Goal: Information Seeking & Learning: Learn about a topic

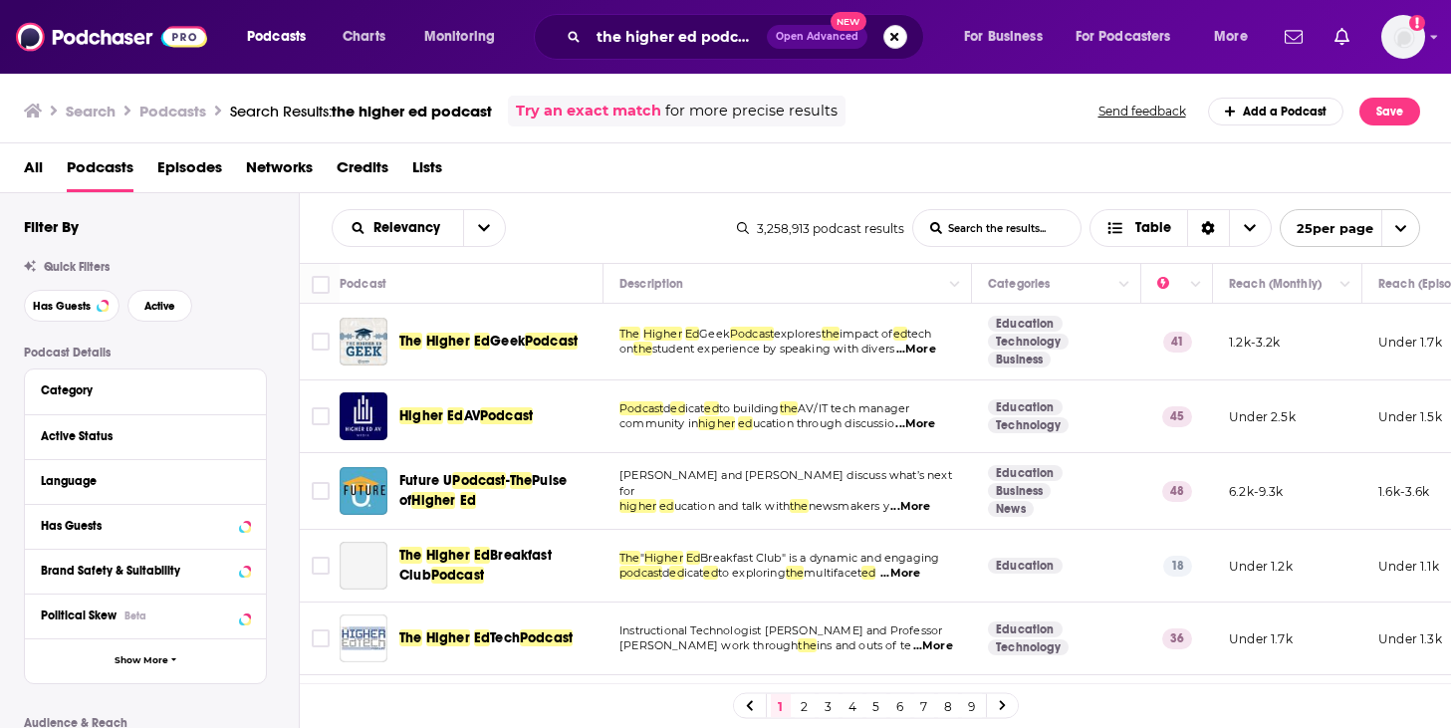
drag, startPoint x: 905, startPoint y: 35, endPoint x: 894, endPoint y: 37, distance: 11.1
click at [905, 35] on button "Search podcasts, credits, & more..." at bounding box center [896, 37] width 24 height 24
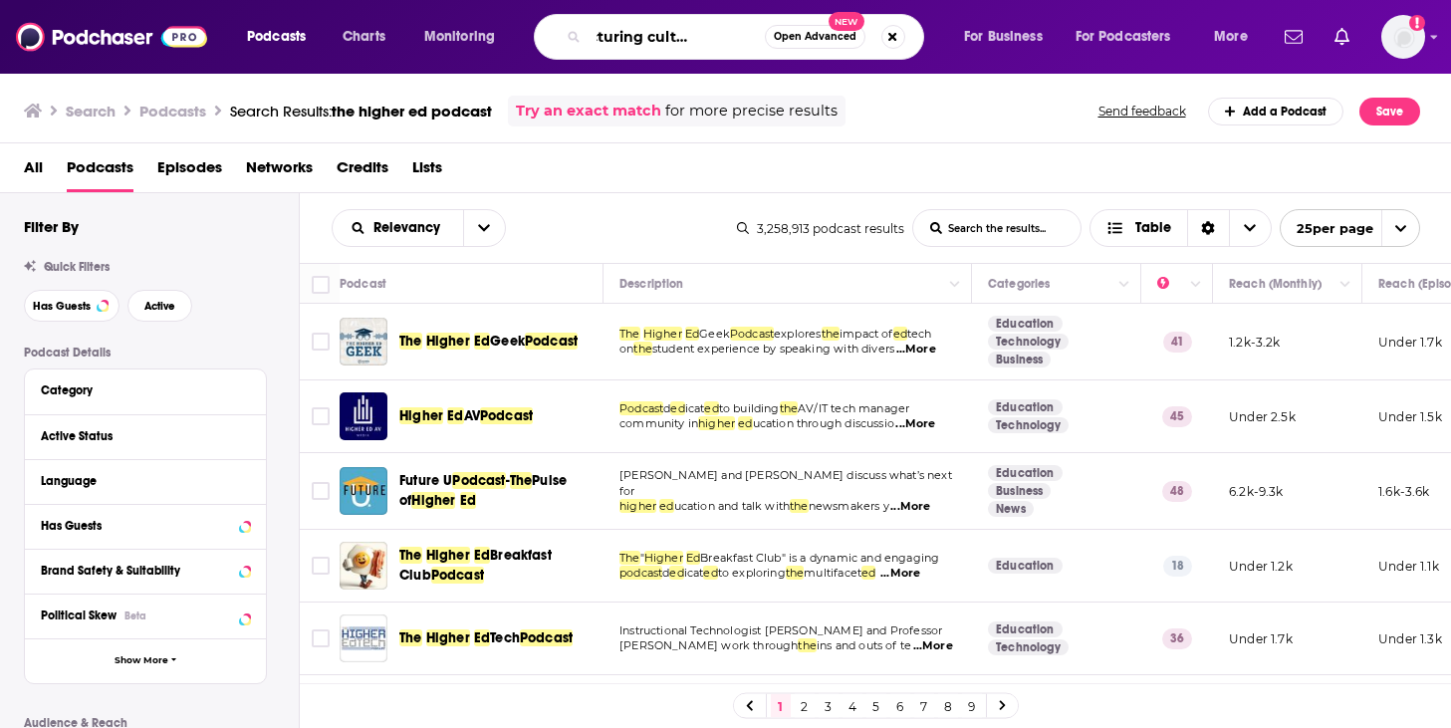
scroll to position [0, 71]
type input "manufacturing culture podcast"
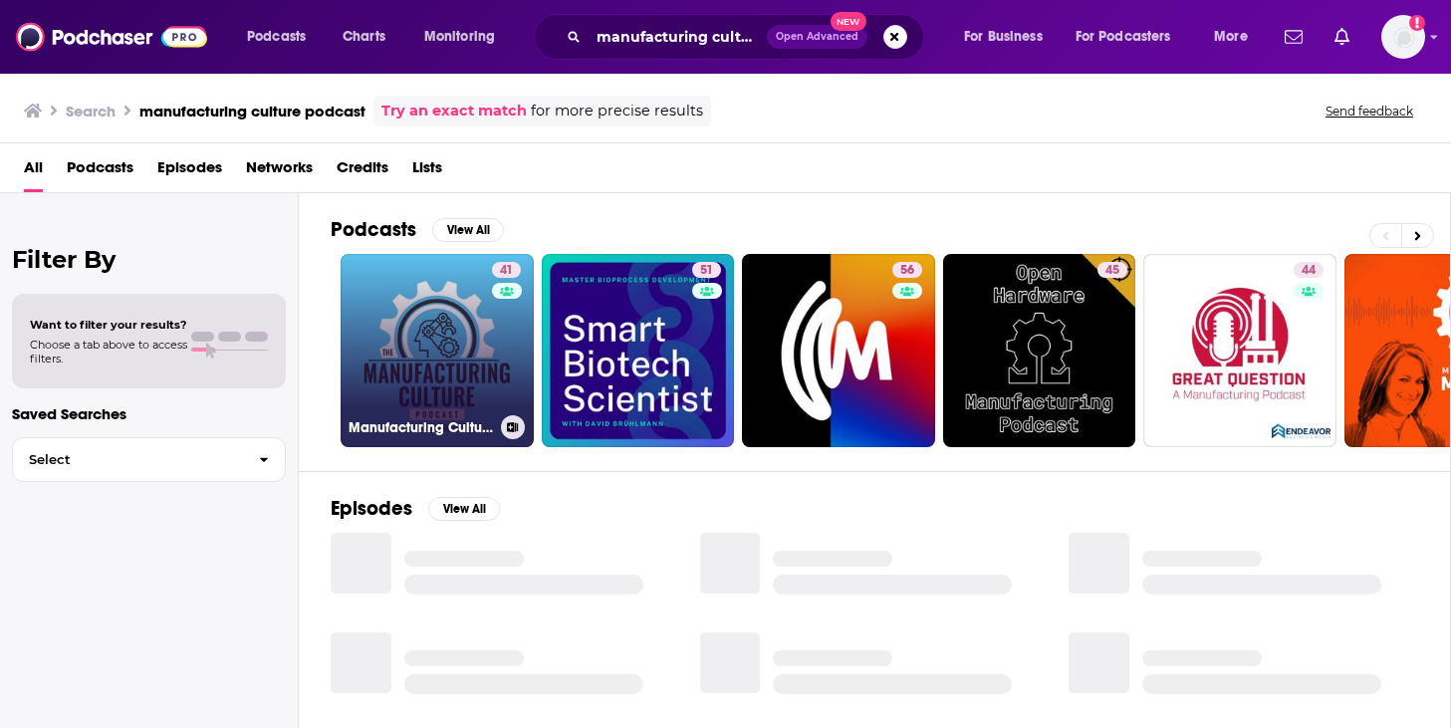
click at [395, 382] on link "41 Manufacturing Culture Podcast" at bounding box center [437, 350] width 193 height 193
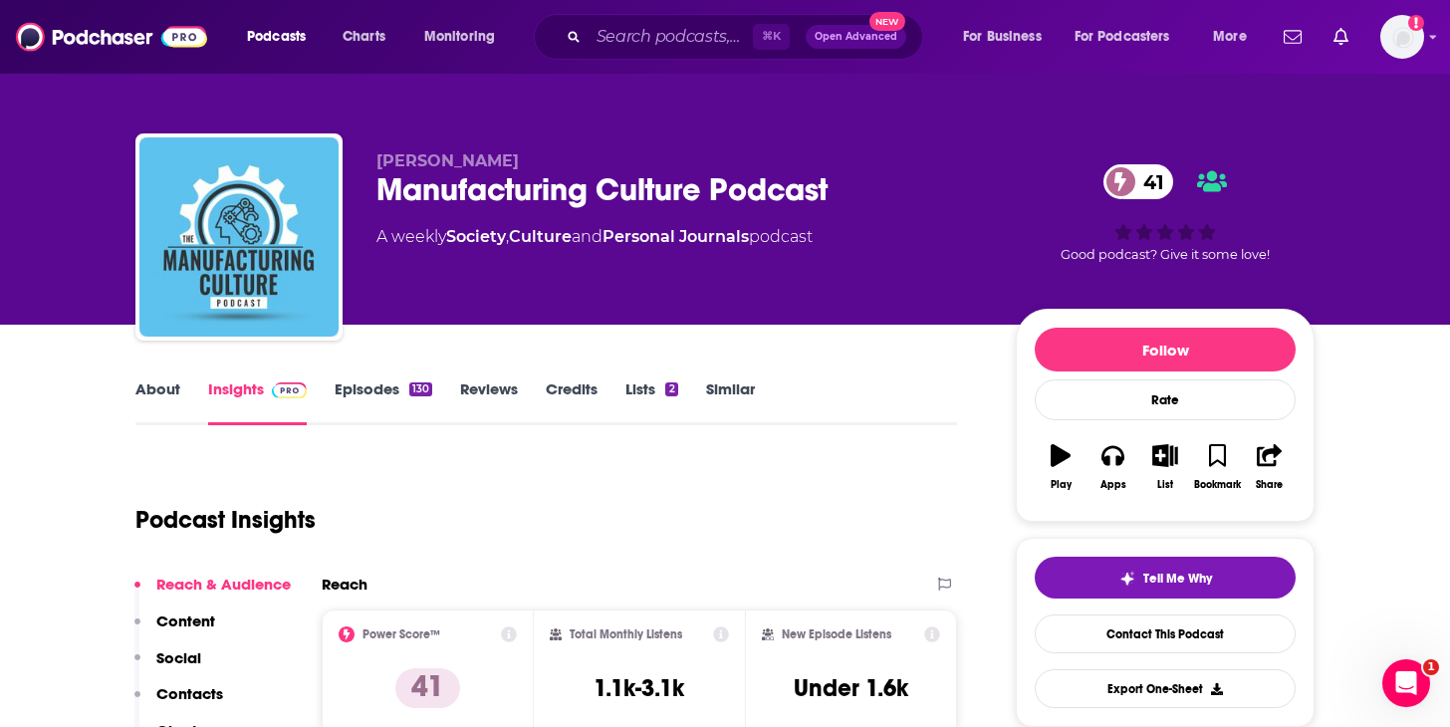
click at [144, 383] on link "About" at bounding box center [157, 403] width 45 height 46
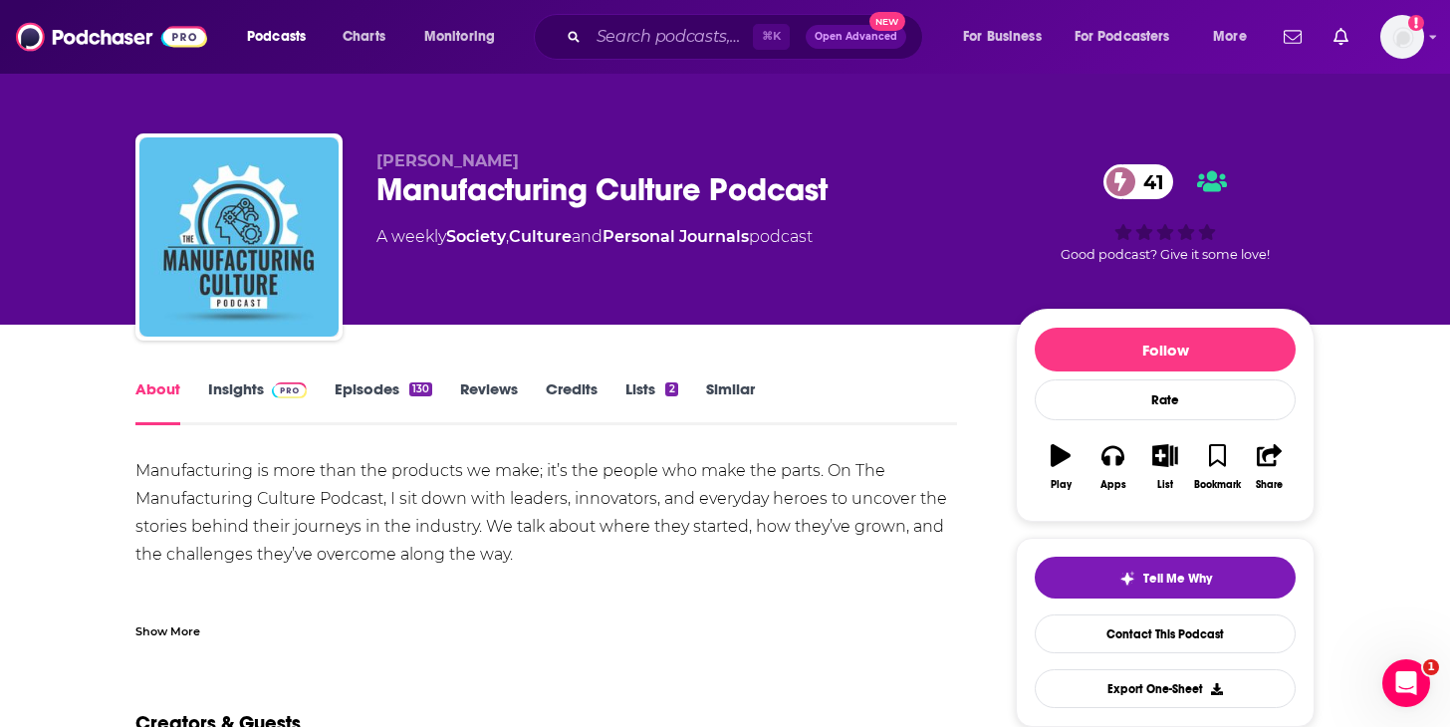
drag, startPoint x: 633, startPoint y: 563, endPoint x: 559, endPoint y: 567, distance: 73.8
click at [557, 567] on div "Manufacturing is more than the products we make; it’s the people who make the p…" at bounding box center [546, 596] width 822 height 279
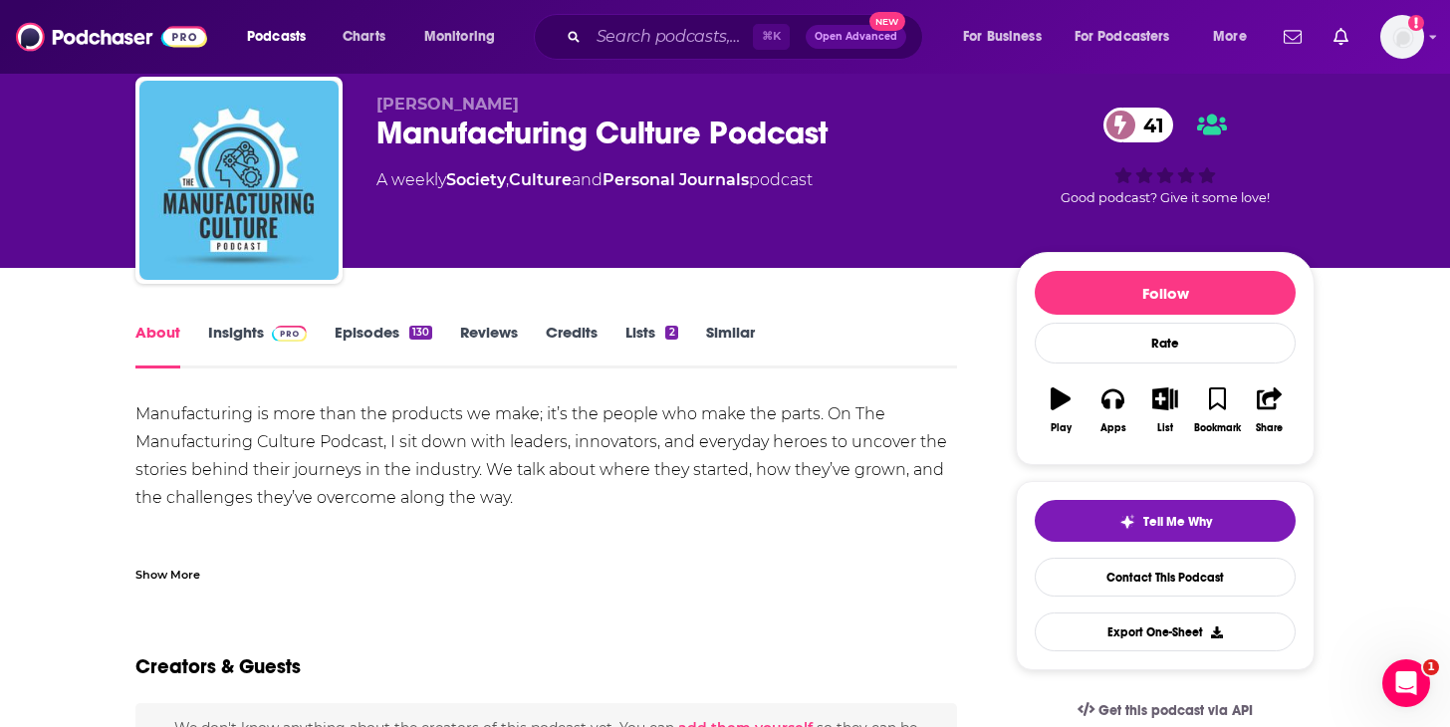
scroll to position [69, 0]
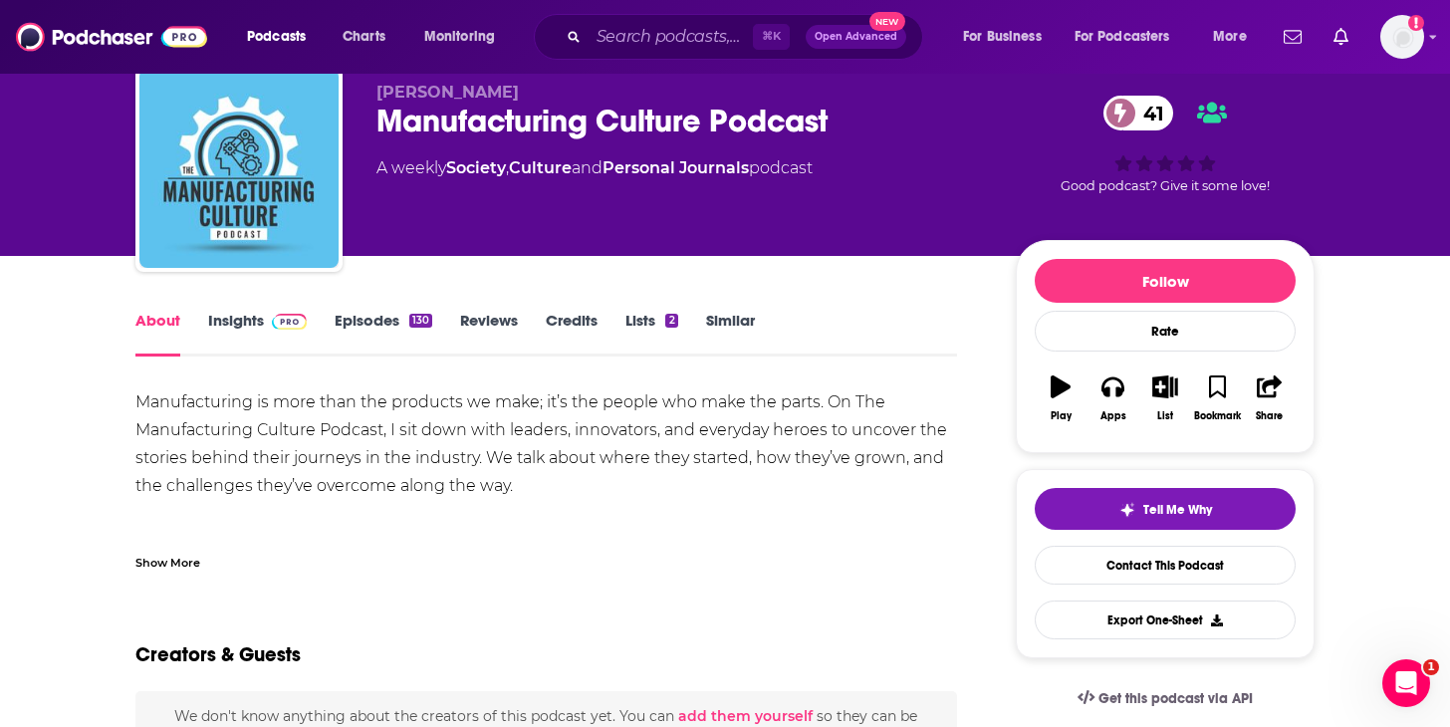
click at [247, 328] on link "Insights" at bounding box center [257, 334] width 99 height 46
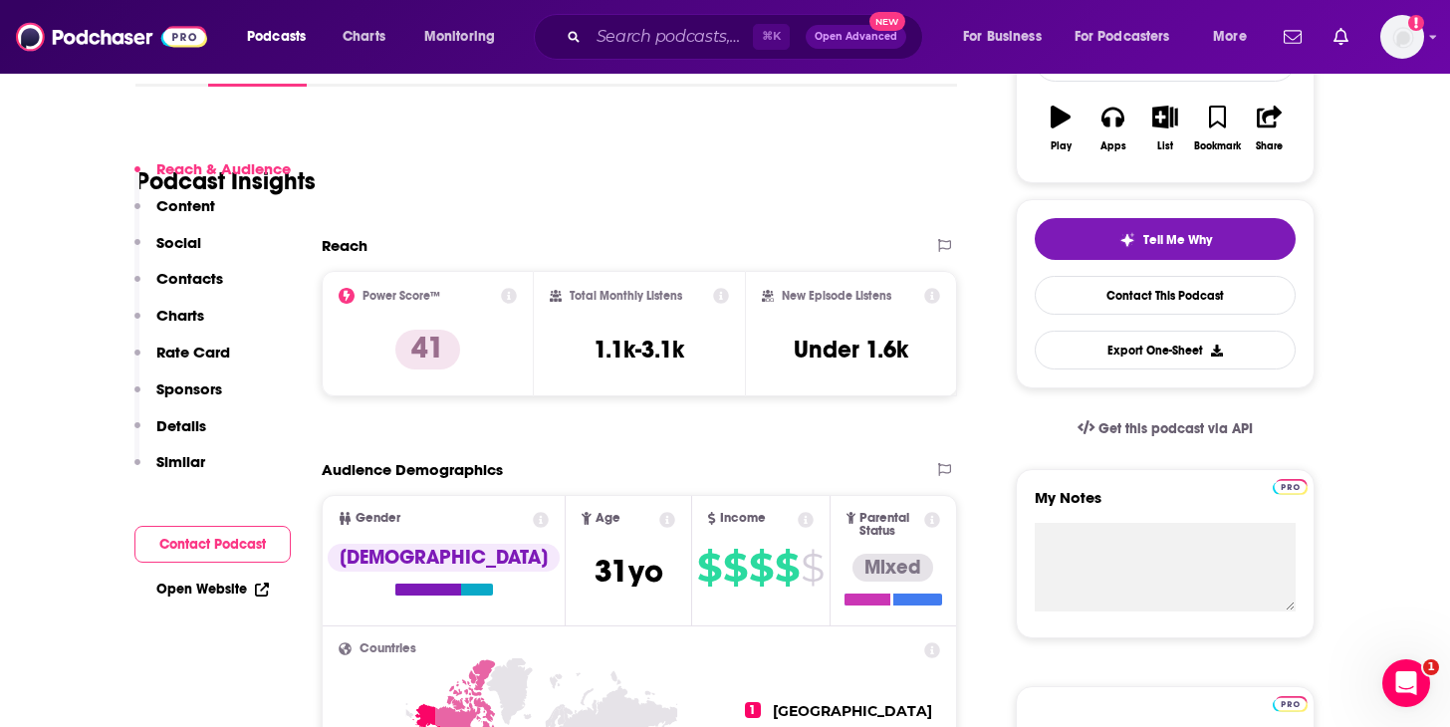
scroll to position [297, 0]
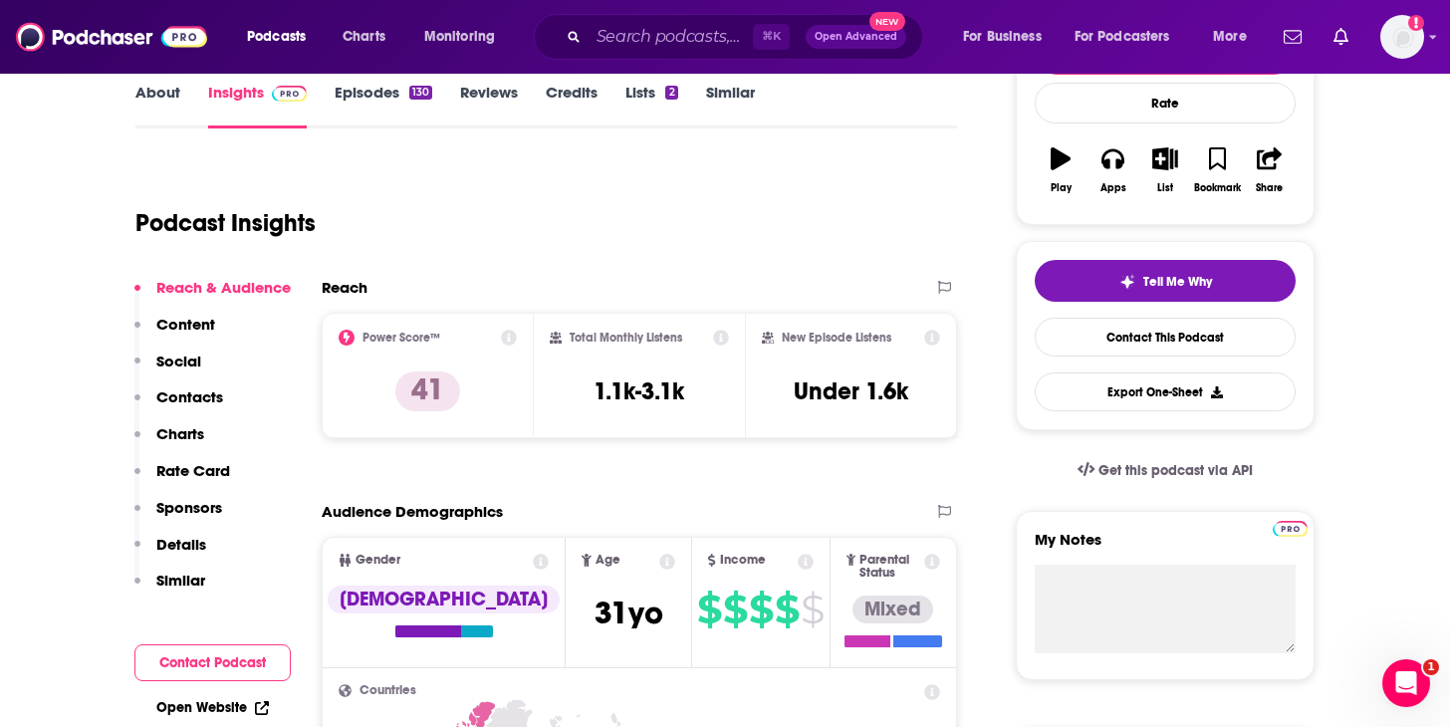
click at [405, 101] on link "Episodes 130" at bounding box center [384, 106] width 98 height 46
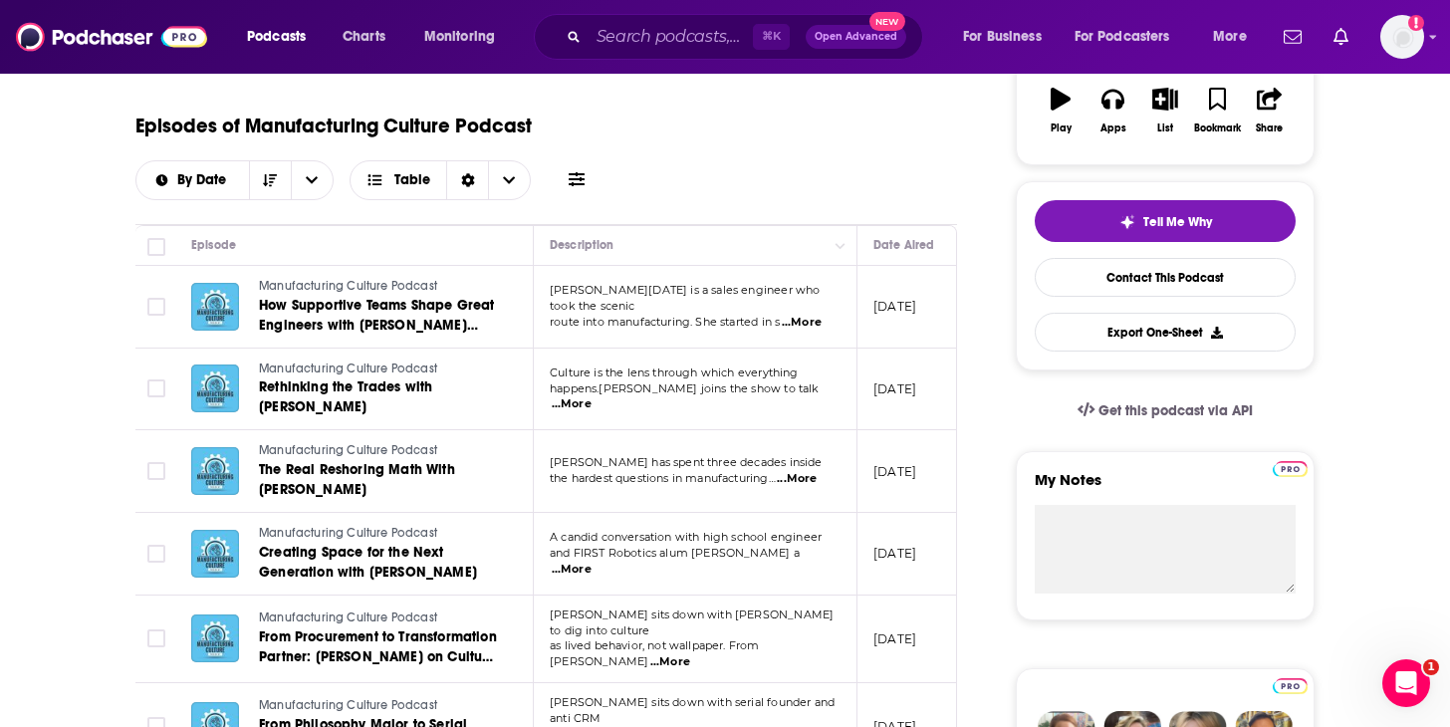
scroll to position [369, 0]
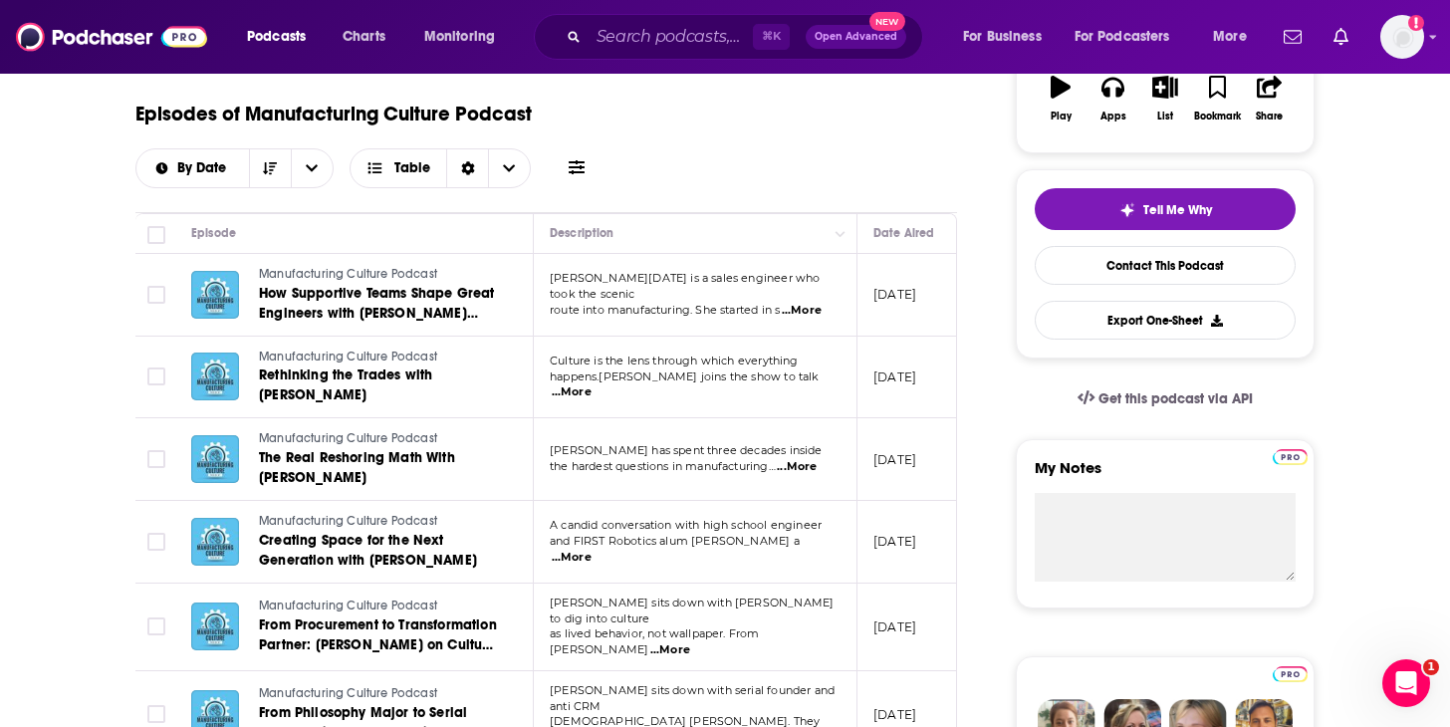
drag, startPoint x: 775, startPoint y: 381, endPoint x: 795, endPoint y: 379, distance: 20.0
click at [776, 381] on span "happens.[PERSON_NAME] joins the show to talk" at bounding box center [685, 377] width 270 height 14
click at [592, 384] on span "...More" at bounding box center [572, 392] width 40 height 16
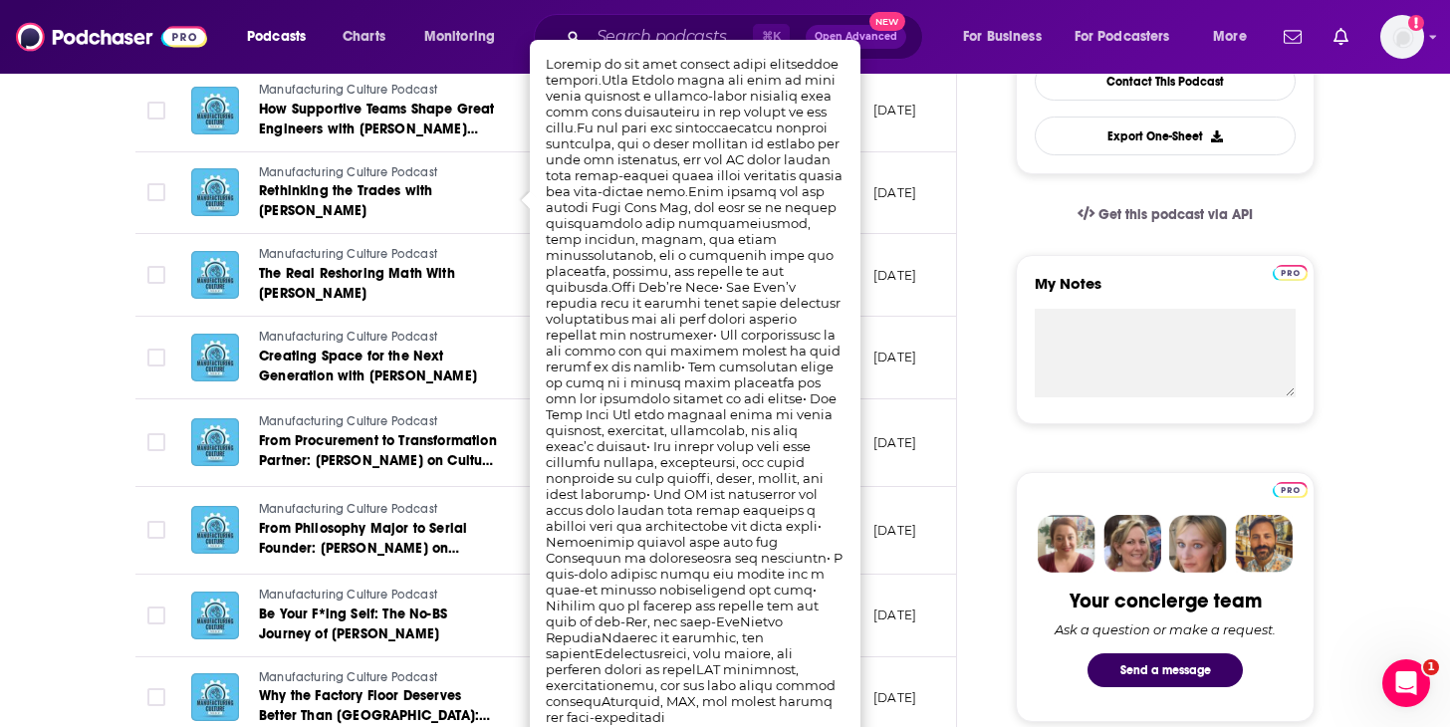
scroll to position [549, 0]
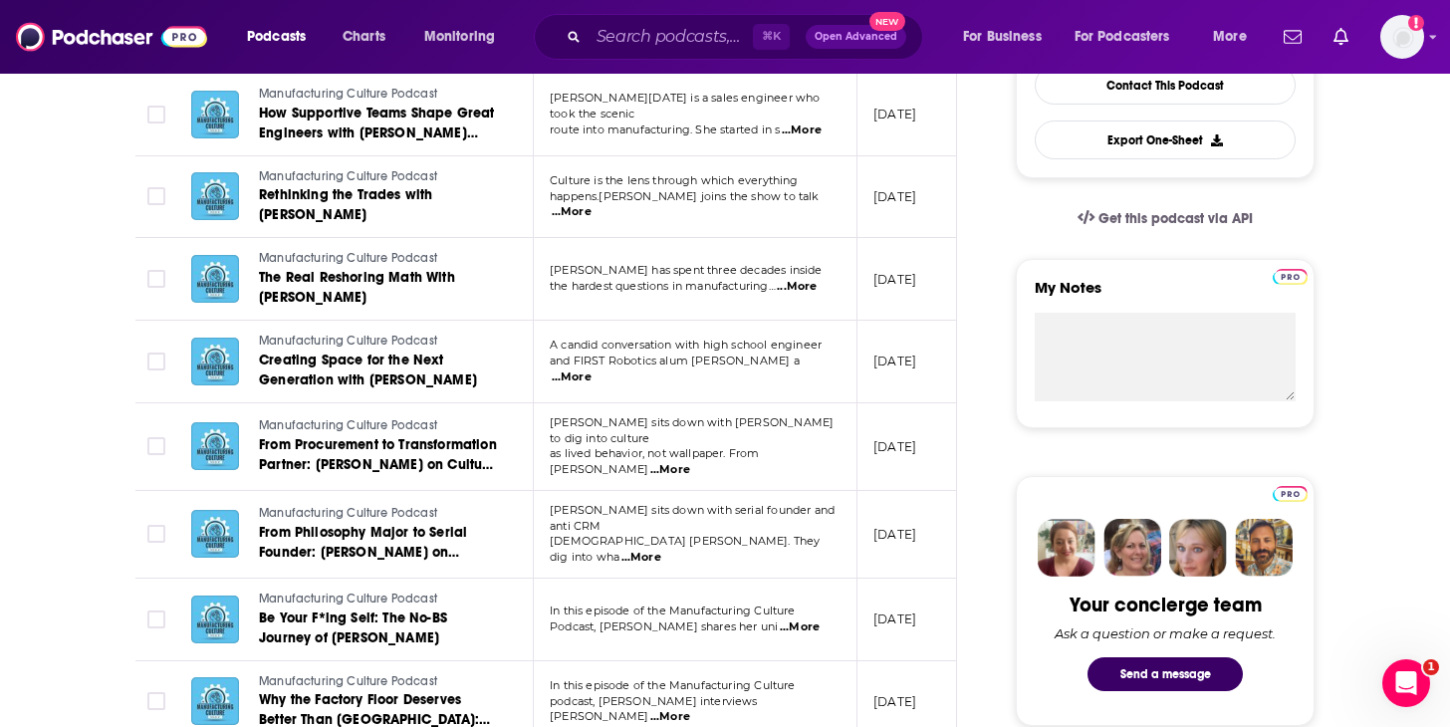
click at [794, 289] on span "...More" at bounding box center [797, 287] width 40 height 16
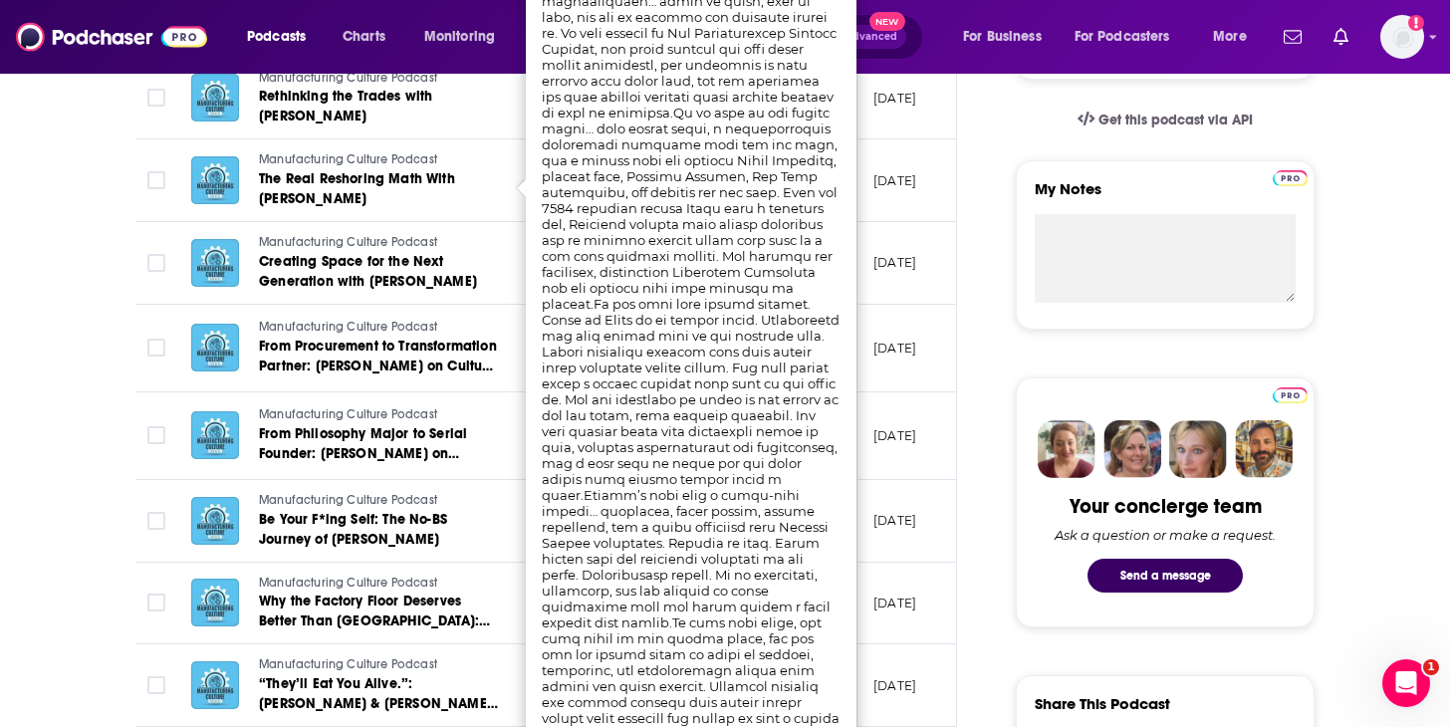
scroll to position [688, 0]
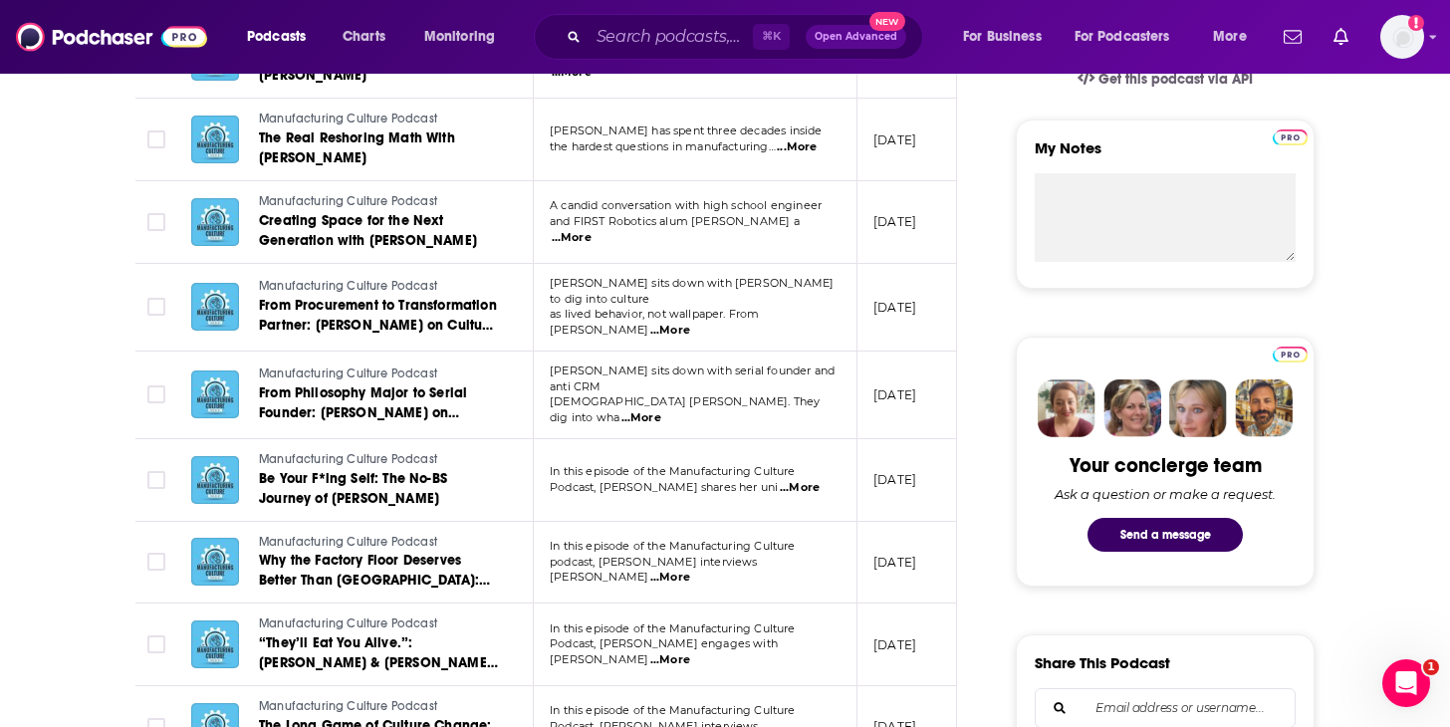
click at [150, 291] on td at bounding box center [155, 308] width 40 height 88
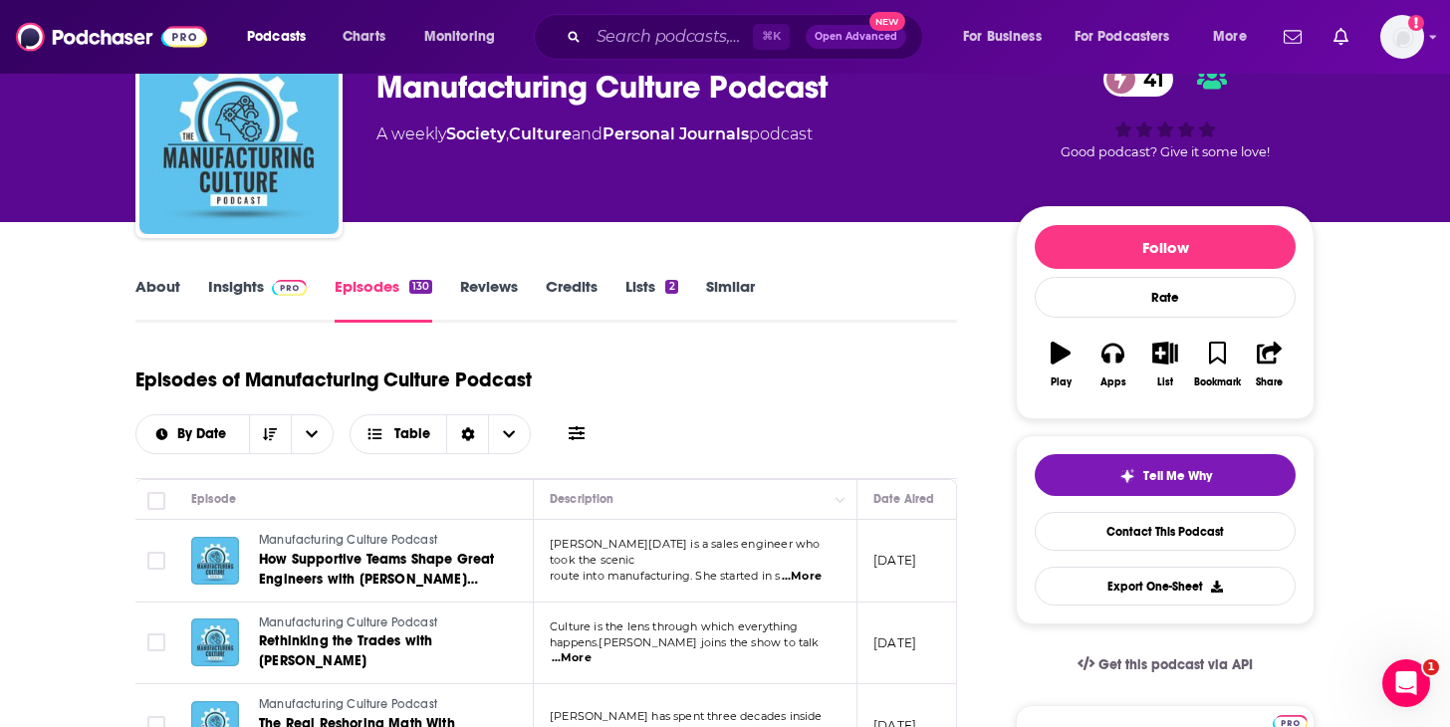
scroll to position [0, 0]
